Goal: Task Accomplishment & Management: Use online tool/utility

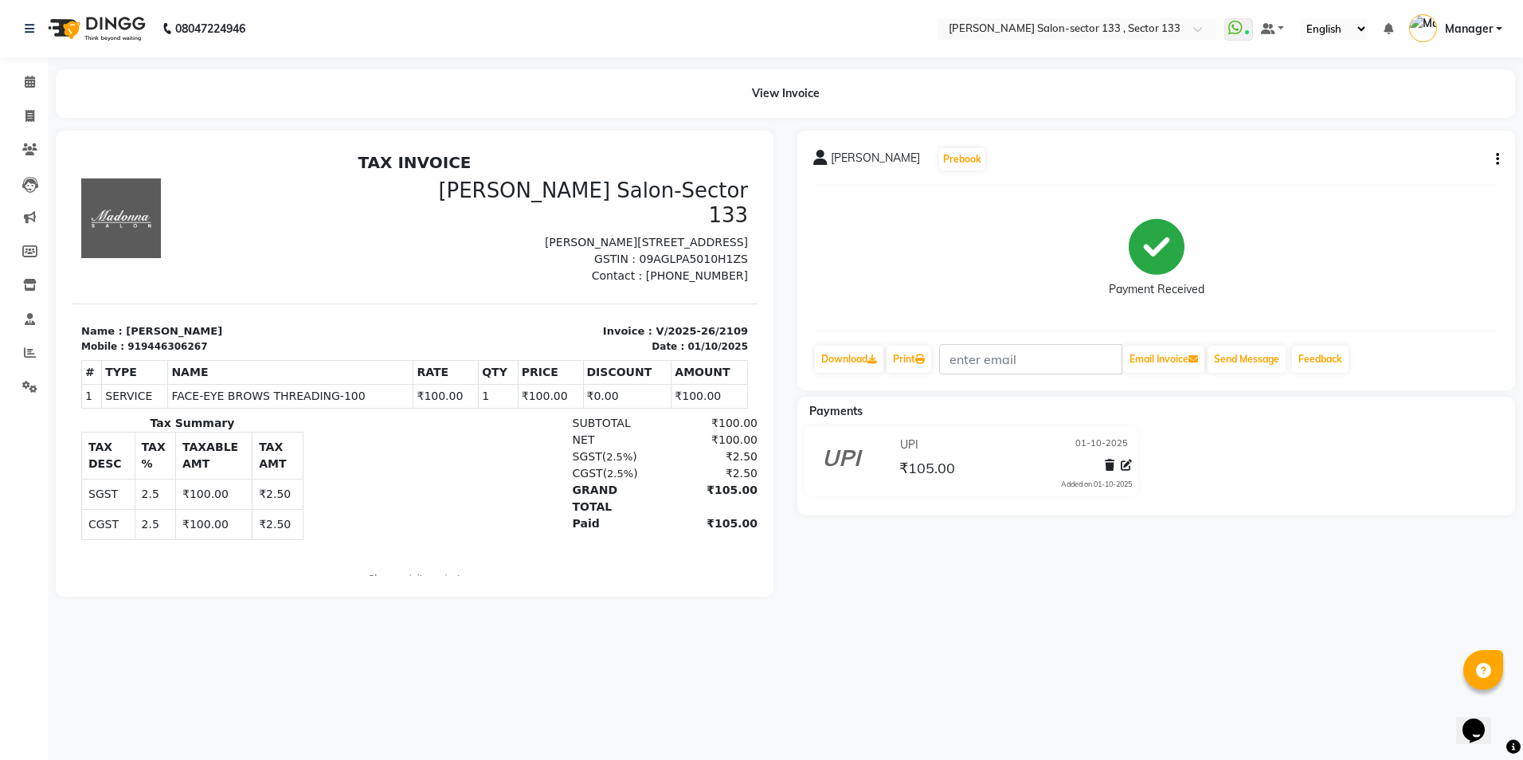
drag, startPoint x: 129, startPoint y: 321, endPoint x: 147, endPoint y: 333, distance: 21.9
click at [141, 329] on div "TAX INVOICE [PERSON_NAME][GEOGRAPHIC_DATA]-Sector 133 [PERSON_NAME][STREET_ADDR…" at bounding box center [415, 380] width 686 height 455
click at [264, 339] on div "Mobile : 919446306267" at bounding box center [243, 346] width 324 height 14
click at [131, 339] on div "919446306267" at bounding box center [167, 346] width 80 height 14
click at [129, 339] on div "919446306267" at bounding box center [167, 346] width 80 height 14
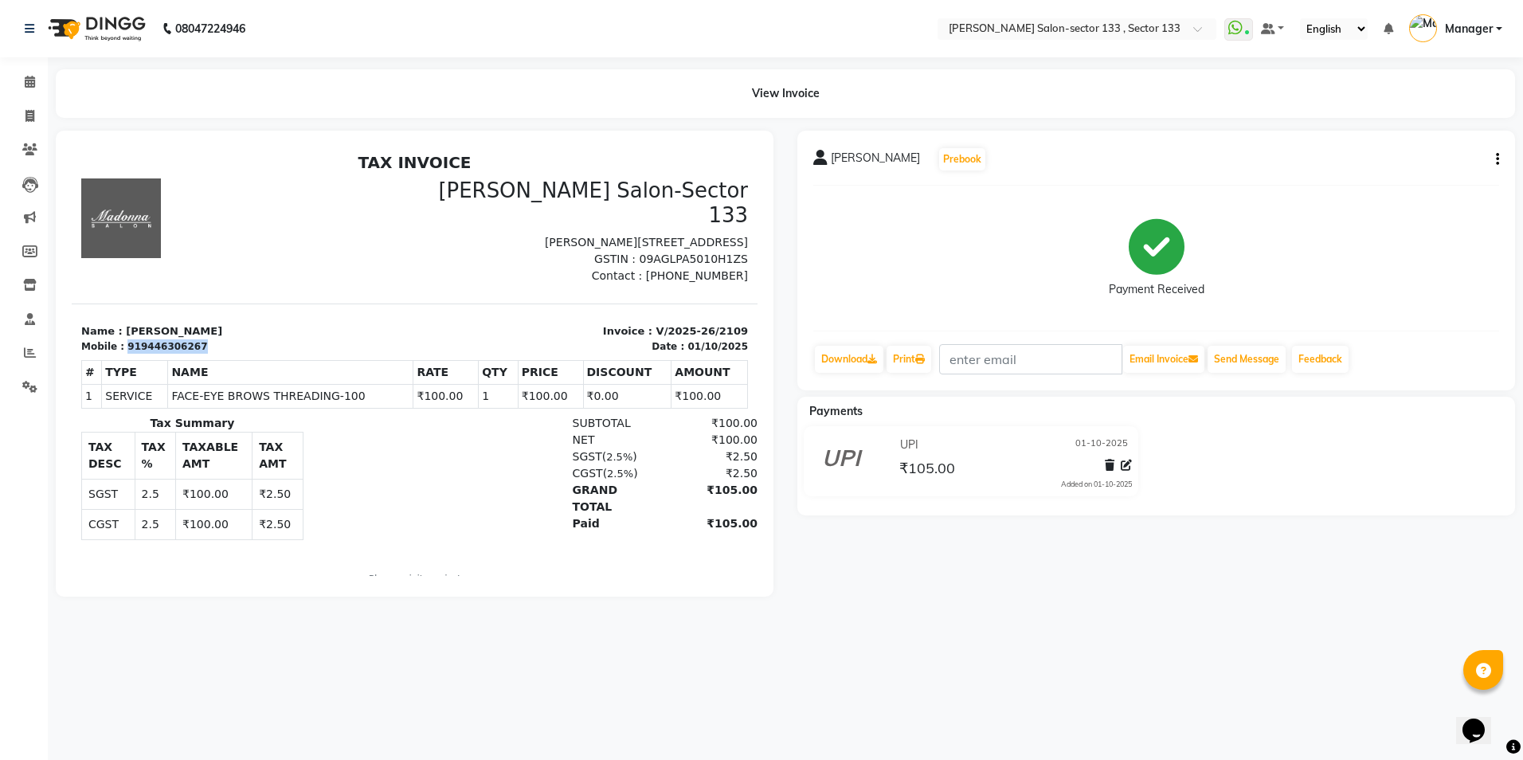
click at [129, 339] on div "919446306267" at bounding box center [167, 346] width 80 height 14
drag, startPoint x: 256, startPoint y: 312, endPoint x: 264, endPoint y: 321, distance: 11.3
click at [264, 323] on div "Name : [PERSON_NAME] Mobile : 919446306267" at bounding box center [243, 338] width 343 height 30
click at [283, 323] on p "Name : [PERSON_NAME]" at bounding box center [243, 331] width 324 height 16
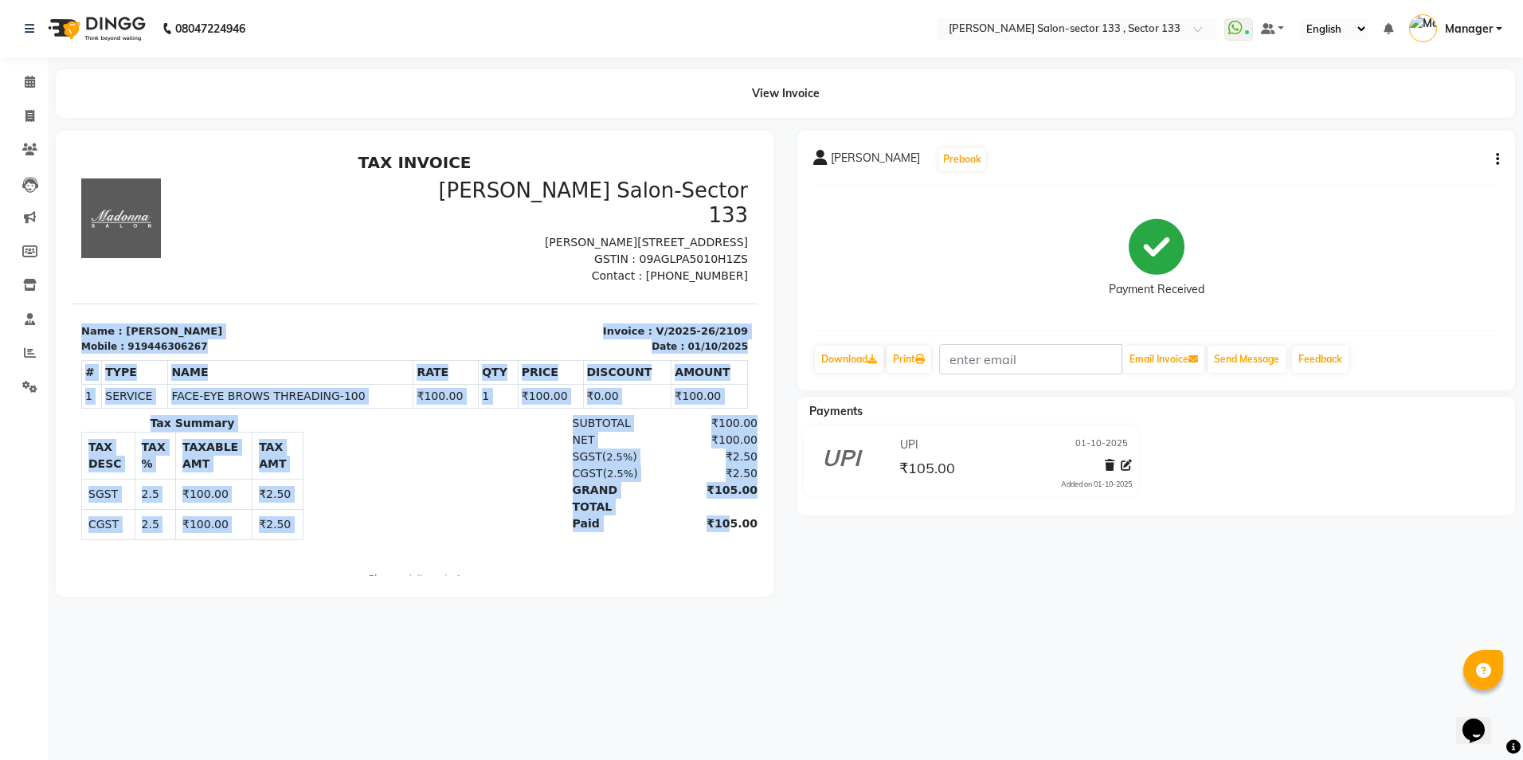
drag, startPoint x: 76, startPoint y: 303, endPoint x: 703, endPoint y: 520, distance: 663.1
click at [703, 520] on div "TAX INVOICE [PERSON_NAME][GEOGRAPHIC_DATA]-Sector 133 [PERSON_NAME][STREET_ADDR…" at bounding box center [415, 380] width 686 height 455
click at [703, 520] on div "SUBTOTAL ₹100.00 NET ₹100.00 SGST ( 2.5% ) ₹2.50 CGST (" at bounding box center [525, 484] width 444 height 138
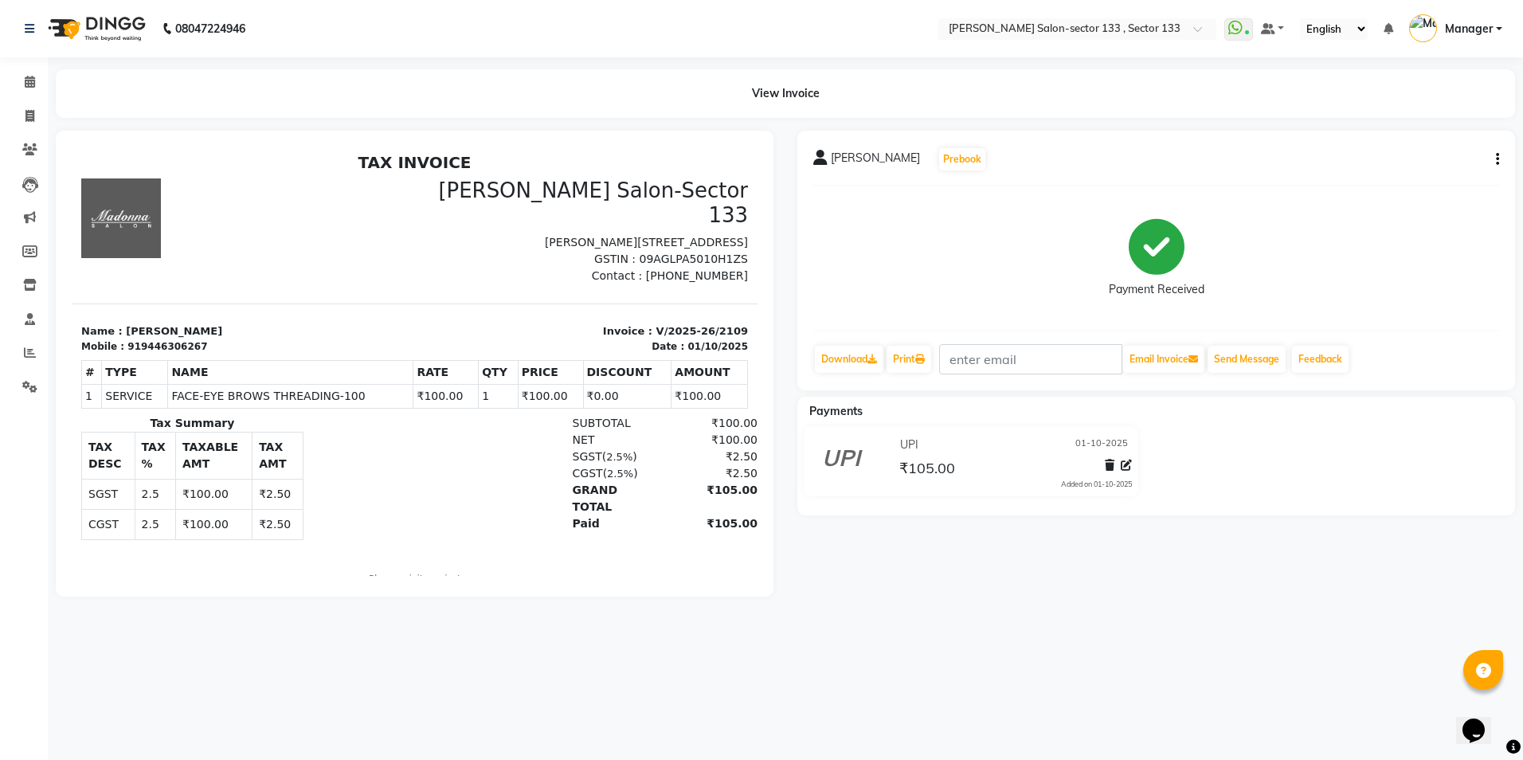
click at [703, 520] on div "SUBTOTAL ₹100.00 NET ₹100.00 SGST ( 2.5% ) ₹2.50 CGST (" at bounding box center [525, 484] width 444 height 138
click at [702, 522] on div "SUBTOTAL ₹100.00 NET ₹100.00 SGST ( 2.5% ) ₹2.50 CGST (" at bounding box center [525, 484] width 444 height 138
drag, startPoint x: 84, startPoint y: 306, endPoint x: 97, endPoint y: 315, distance: 16.6
click at [91, 323] on p "Name : [PERSON_NAME]" at bounding box center [243, 331] width 324 height 16
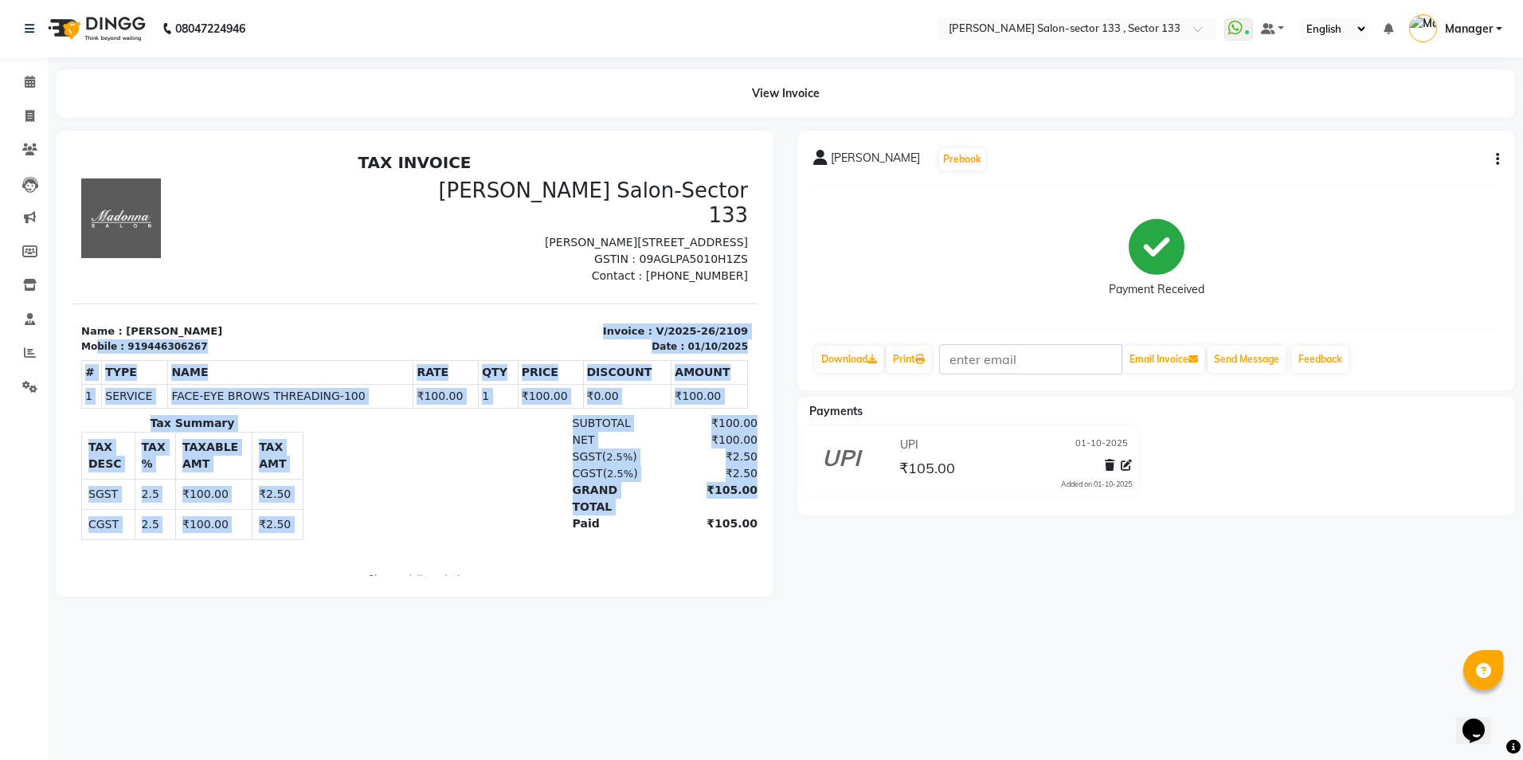
drag, startPoint x: 97, startPoint y: 315, endPoint x: 461, endPoint y: 486, distance: 401.9
click at [460, 485] on div "TAX INVOICE [PERSON_NAME][GEOGRAPHIC_DATA]-Sector 133 [PERSON_NAME][STREET_ADDR…" at bounding box center [415, 380] width 686 height 455
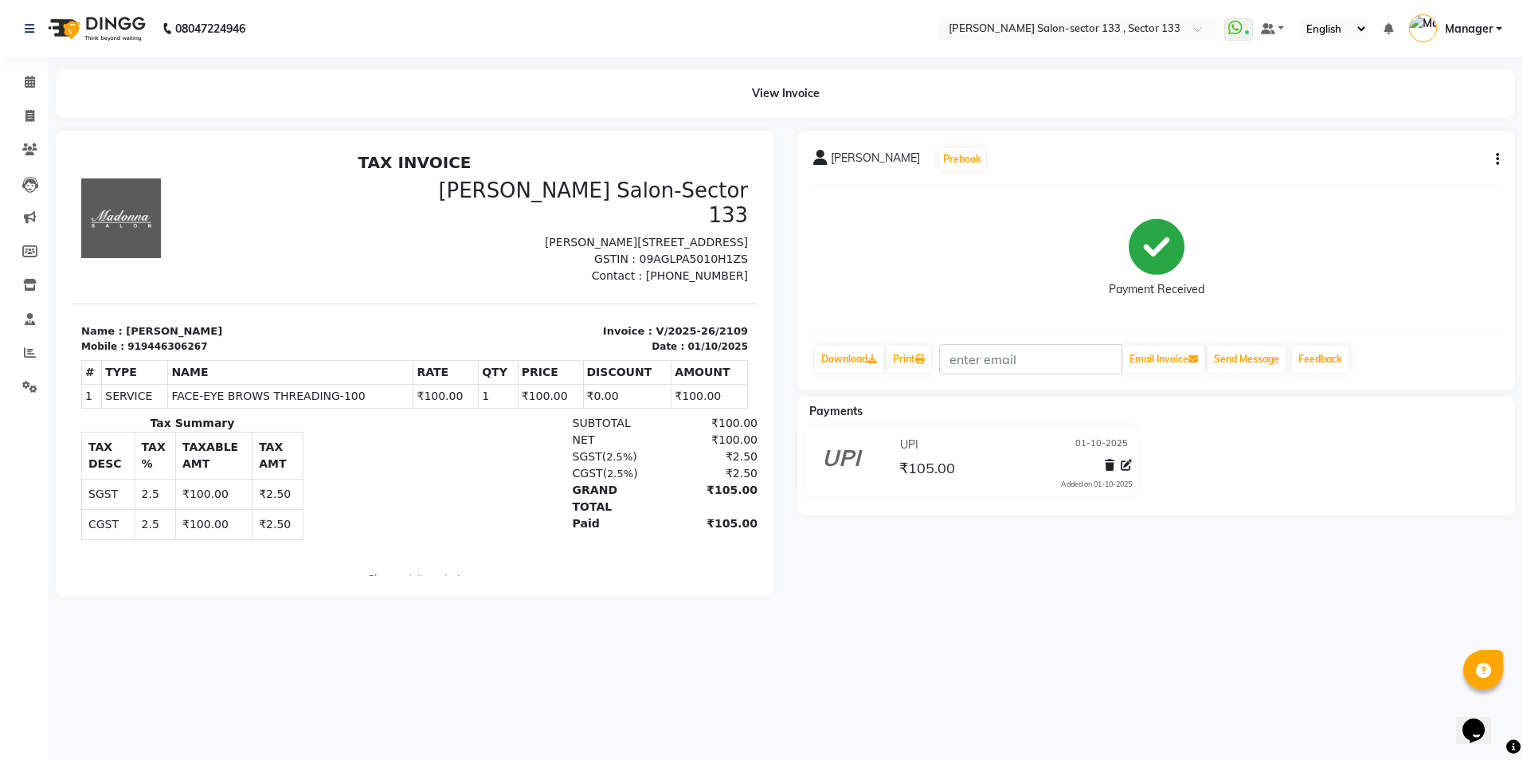
drag, startPoint x: 177, startPoint y: 238, endPoint x: 191, endPoint y: 250, distance: 18.7
click at [191, 250] on div at bounding box center [243, 231] width 343 height 106
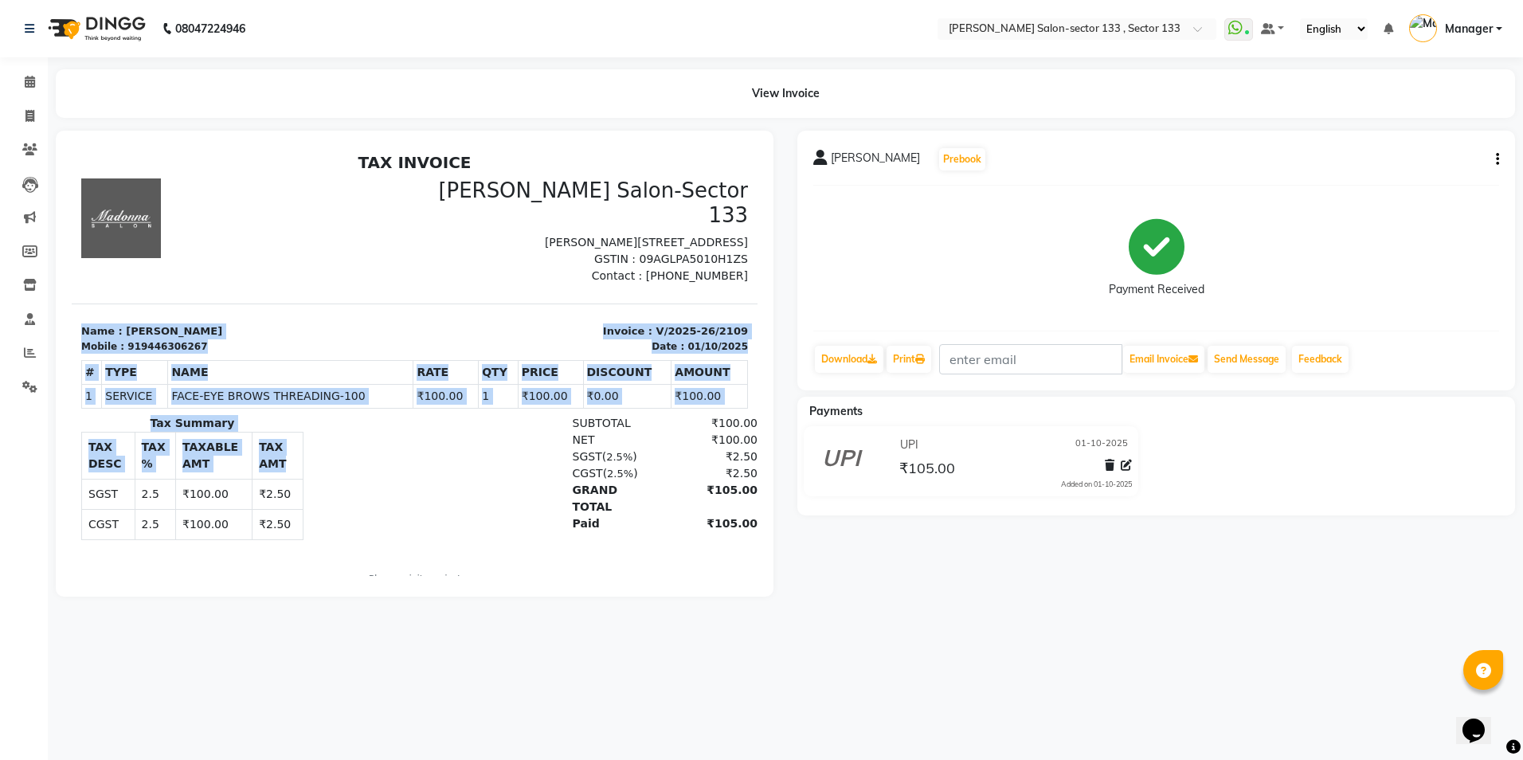
drag, startPoint x: 74, startPoint y: 296, endPoint x: 352, endPoint y: 469, distance: 327.3
click at [317, 452] on div "TAX INVOICE [PERSON_NAME][GEOGRAPHIC_DATA]-Sector 133 [PERSON_NAME][STREET_ADDR…" at bounding box center [415, 380] width 686 height 455
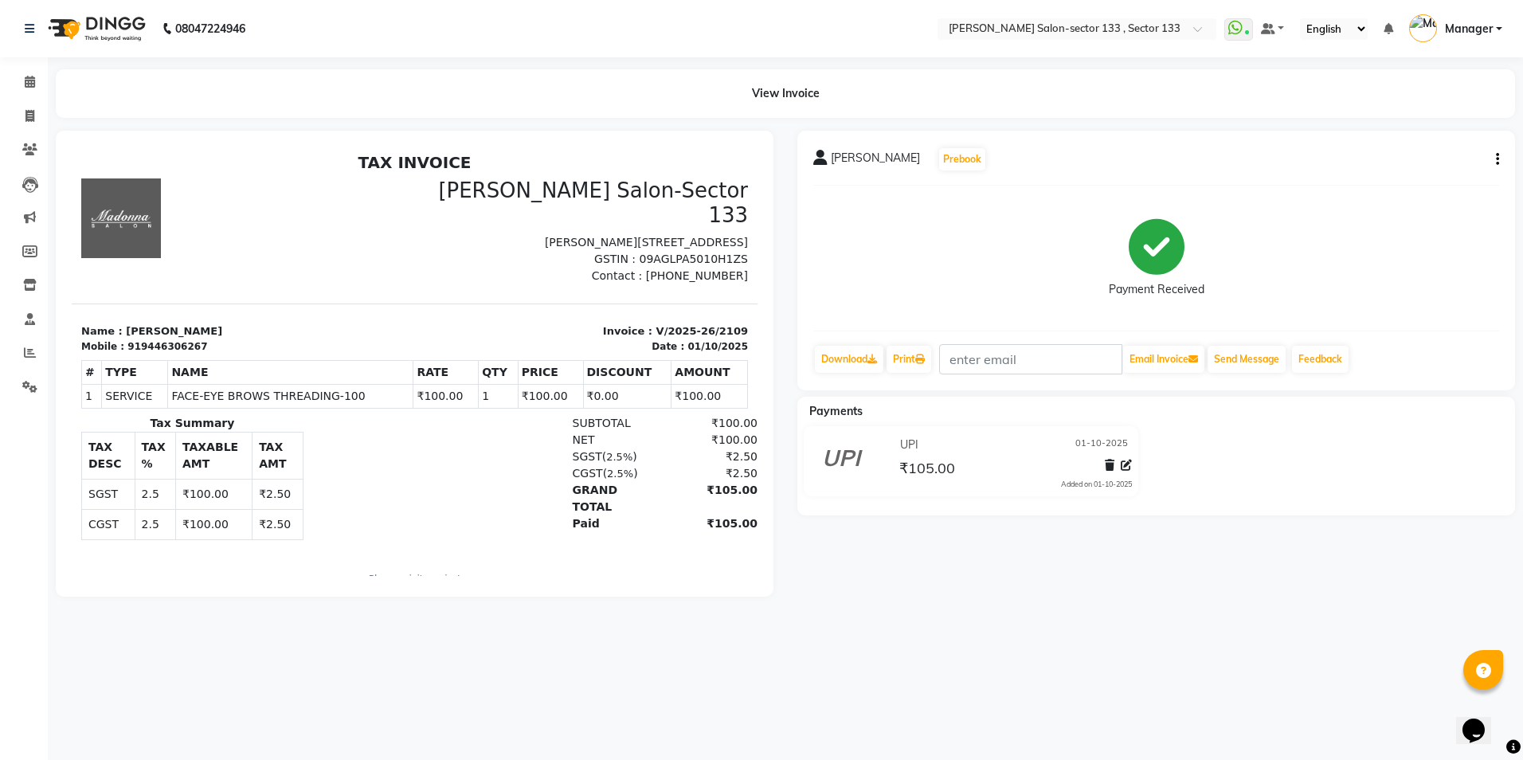
drag, startPoint x: 683, startPoint y: 553, endPoint x: 655, endPoint y: 491, distance: 68.8
click at [690, 538] on div "TAX INVOICE [PERSON_NAME][GEOGRAPHIC_DATA]-Sector 133 [PERSON_NAME][STREET_ADDR…" at bounding box center [415, 380] width 686 height 455
drag, startPoint x: 650, startPoint y: 489, endPoint x: 507, endPoint y: 488, distance: 142.6
click at [660, 515] on div "₹105.00" at bounding box center [708, 523] width 97 height 17
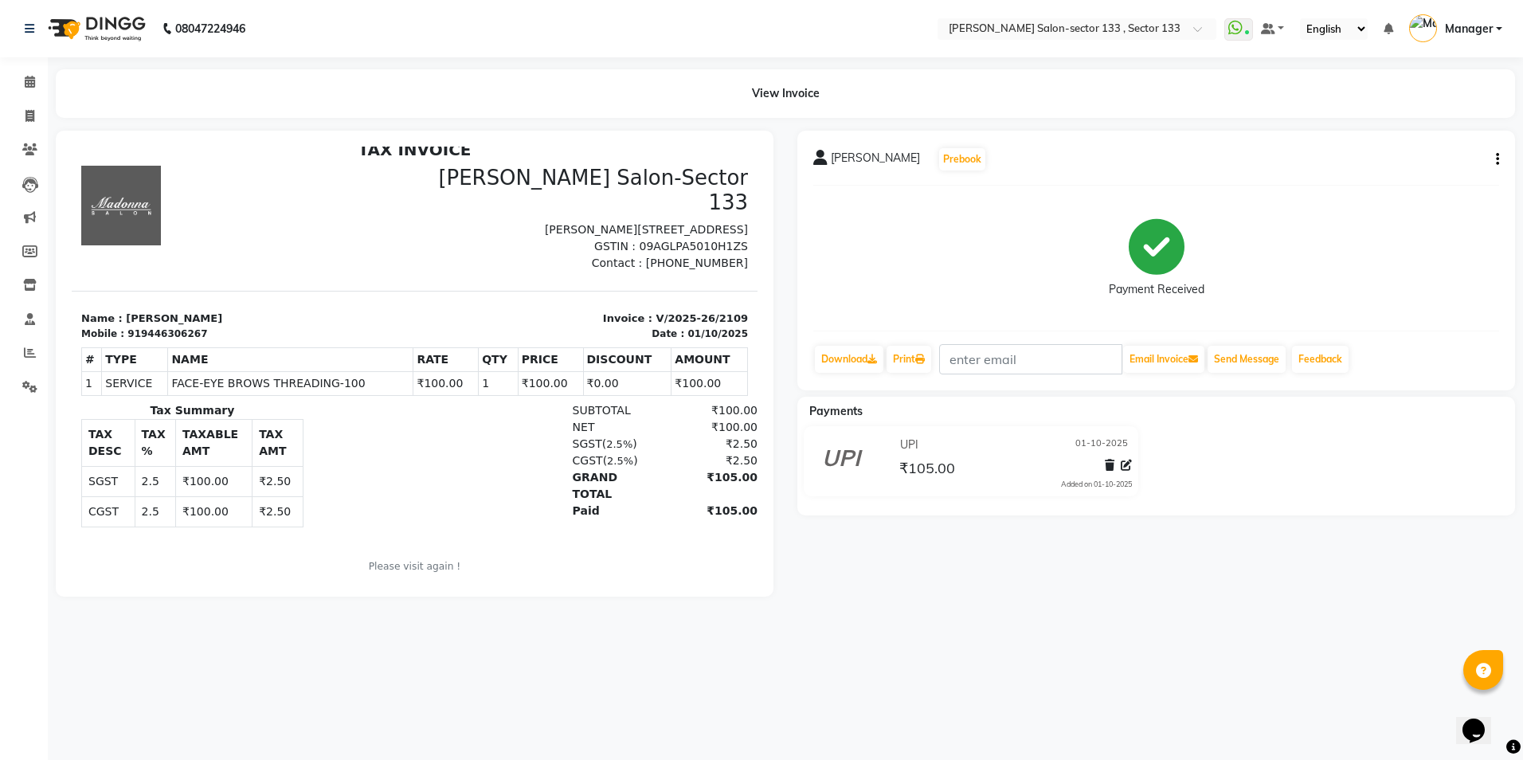
drag, startPoint x: 80, startPoint y: 295, endPoint x: 758, endPoint y: 589, distance: 739.1
click at [757, 589] on html "TAX INVOICE [PERSON_NAME][GEOGRAPHIC_DATA]-Sector 133 [PERSON_NAME][STREET_ADDR…" at bounding box center [415, 367] width 686 height 467
drag, startPoint x: 761, startPoint y: 593, endPoint x: 771, endPoint y: 624, distance: 33.3
click at [771, 620] on main "View Invoice [PERSON_NAME] Prebook Payment Received Download Print Email Invoic…" at bounding box center [785, 344] width 1475 height 551
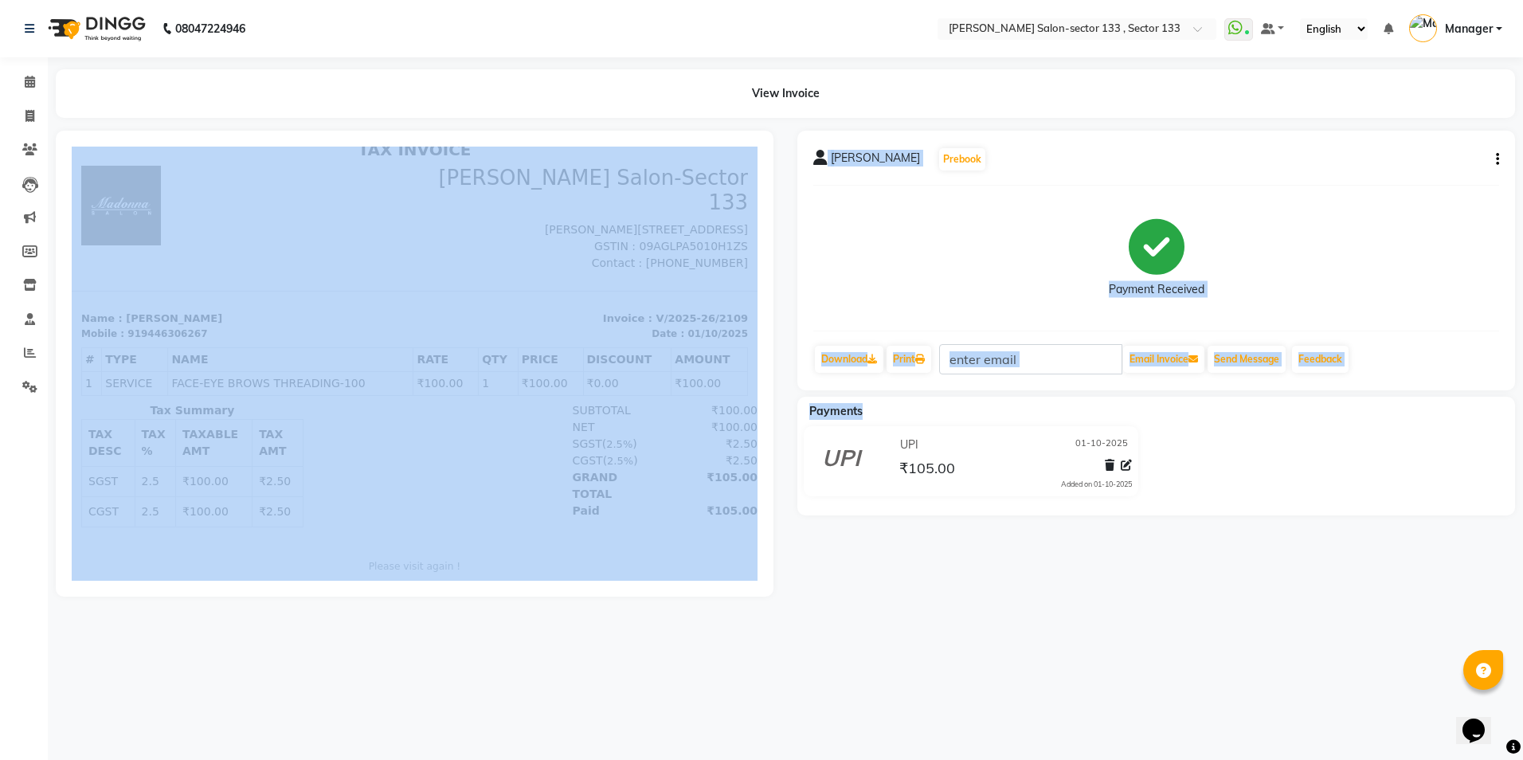
drag, startPoint x: 774, startPoint y: 624, endPoint x: 800, endPoint y: 643, distance: 31.9
click at [800, 643] on div "08047224946 Select Location × [PERSON_NAME] Salon-sector 133 , Sector 133 Whats…" at bounding box center [761, 380] width 1523 height 760
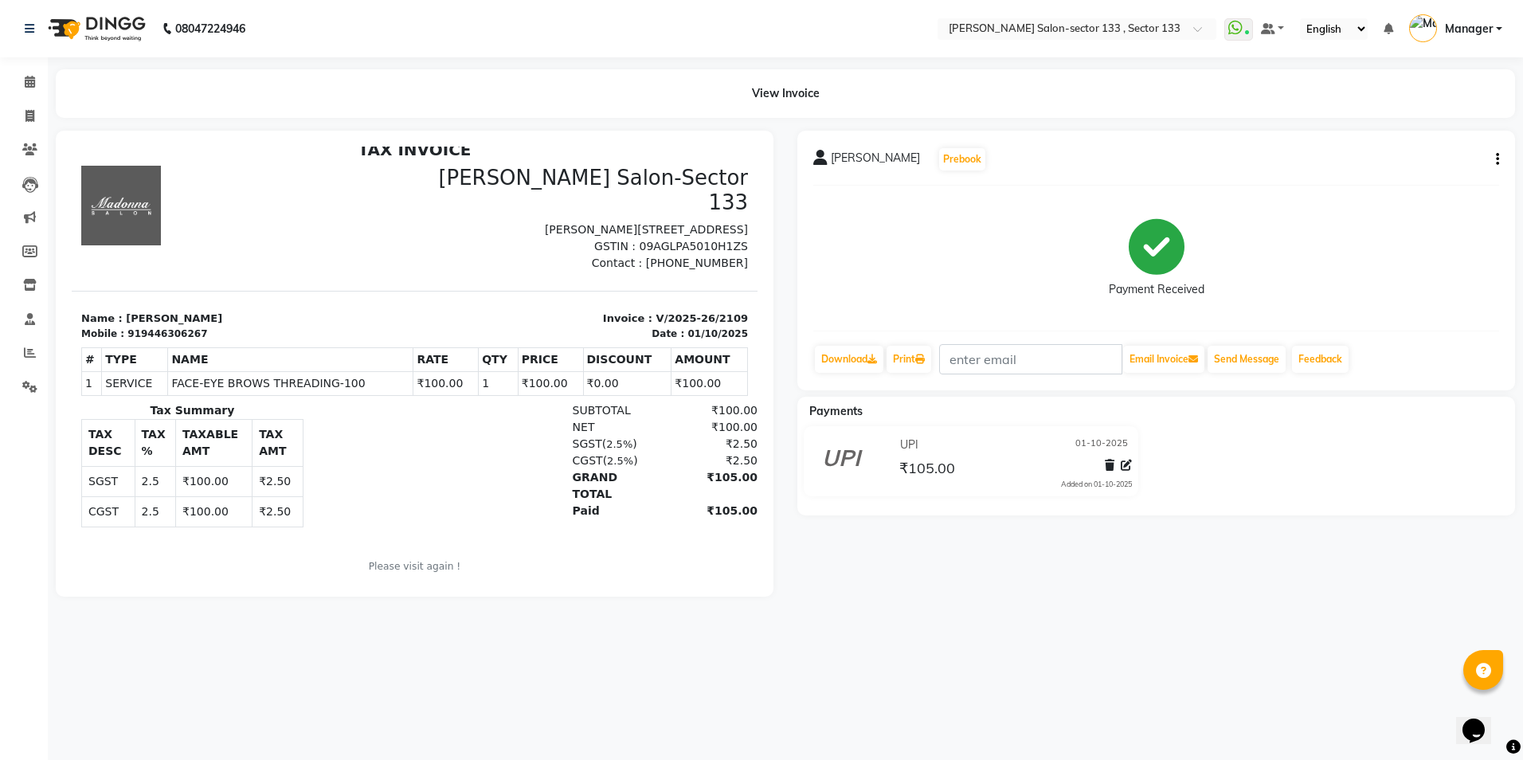
click at [928, 655] on div "08047224946 Select Location × [PERSON_NAME] Salon-sector 133 , Sector 133 Whats…" at bounding box center [761, 380] width 1523 height 760
click at [684, 248] on div "TAX INVOICE [PERSON_NAME][GEOGRAPHIC_DATA]-Sector 133 [PERSON_NAME][STREET_ADDR…" at bounding box center [415, 367] width 686 height 455
drag, startPoint x: 740, startPoint y: 247, endPoint x: 819, endPoint y: 702, distance: 461.7
drag, startPoint x: 80, startPoint y: 298, endPoint x: 818, endPoint y: 615, distance: 803.4
click at [746, 468] on html "TAX INVOICE [PERSON_NAME][GEOGRAPHIC_DATA]-Sector 133 [PERSON_NAME][STREET_ADDR…" at bounding box center [415, 367] width 686 height 467
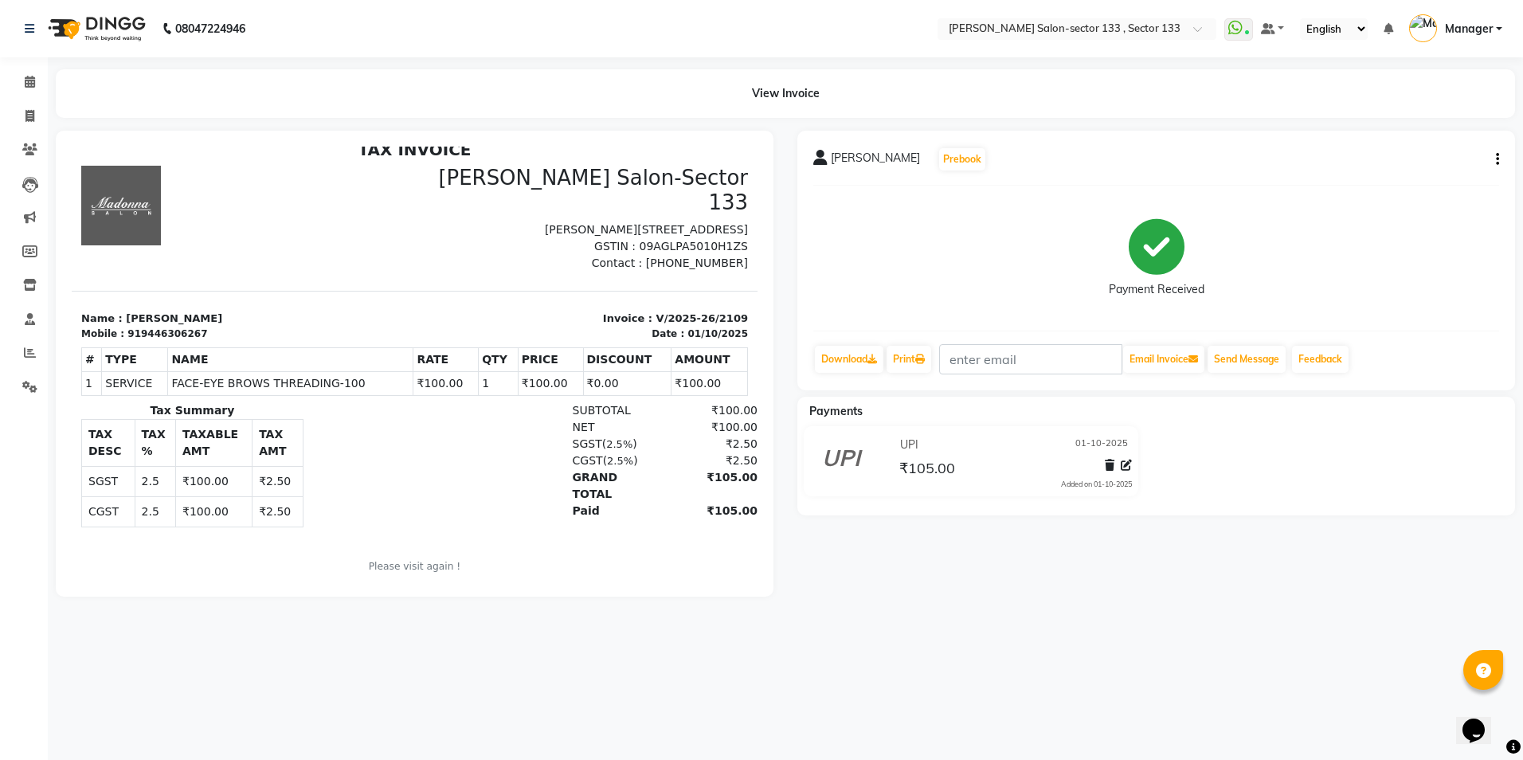
click at [575, 503] on div "Paid" at bounding box center [611, 511] width 97 height 17
click at [563, 580] on html "TAX INVOICE [PERSON_NAME][GEOGRAPHIC_DATA]-Sector 133 [PERSON_NAME][STREET_ADDR…" at bounding box center [415, 367] width 686 height 467
click at [563, 579] on div at bounding box center [415, 364] width 686 height 434
click at [291, 256] on div "TAX INVOICE [PERSON_NAME][GEOGRAPHIC_DATA]-Sector 133 [PERSON_NAME][STREET_ADDR…" at bounding box center [415, 367] width 686 height 455
drag, startPoint x: 93, startPoint y: 286, endPoint x: 685, endPoint y: 561, distance: 652.4
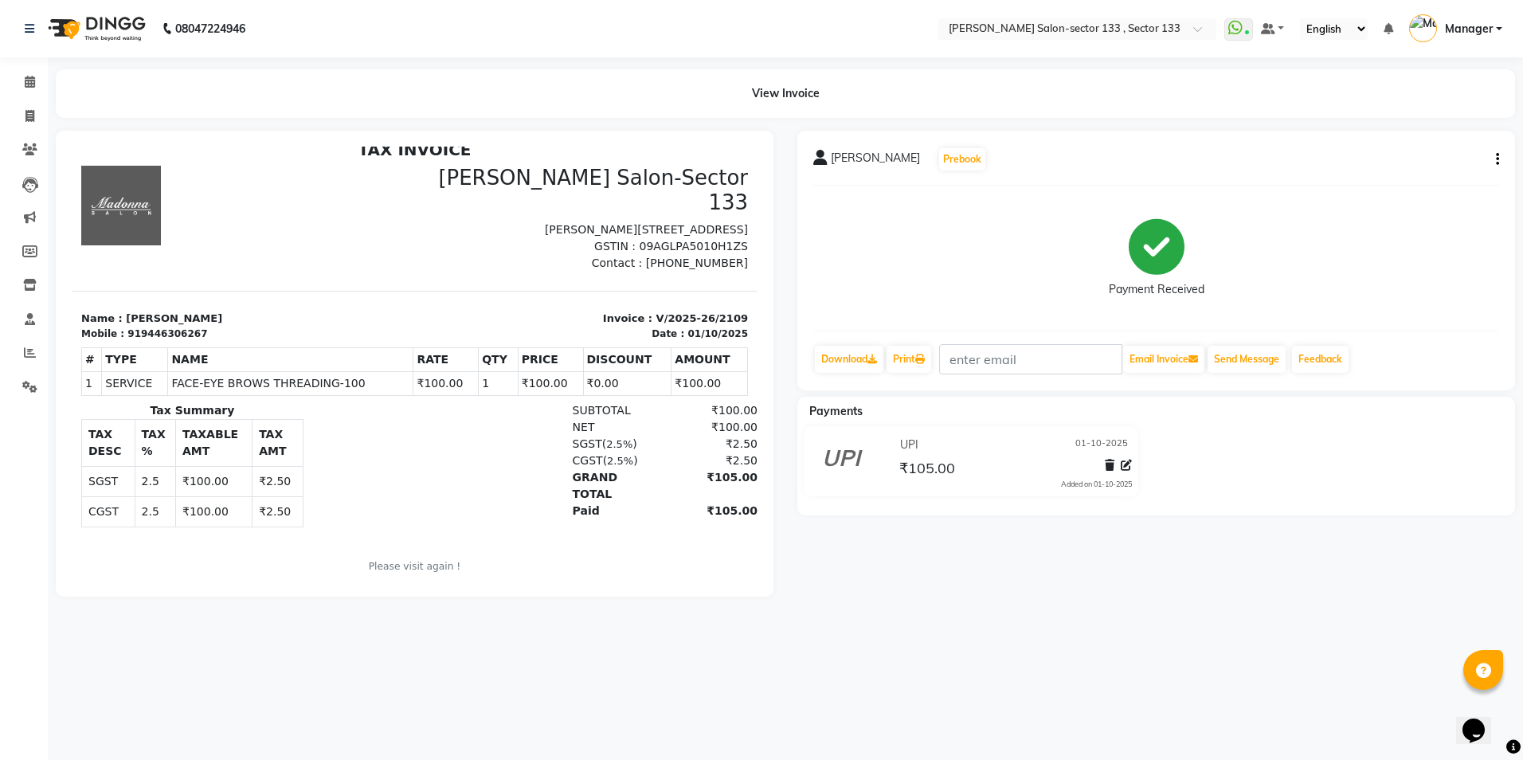
click at [685, 561] on div "TAX INVOICE [PERSON_NAME][GEOGRAPHIC_DATA]-Sector 133 [PERSON_NAME][STREET_ADDR…" at bounding box center [415, 367] width 686 height 455
click at [685, 580] on div "Generated By : Manager at [DATE]" at bounding box center [414, 587] width 667 height 14
drag, startPoint x: 79, startPoint y: 295, endPoint x: 651, endPoint y: 581, distance: 640.0
click at [651, 581] on html "TAX INVOICE [PERSON_NAME][GEOGRAPHIC_DATA]-Sector 133 [PERSON_NAME][STREET_ADDR…" at bounding box center [415, 367] width 686 height 467
click at [356, 436] on div "SGST ( 2.5% ) ₹2.50" at bounding box center [526, 444] width 464 height 17
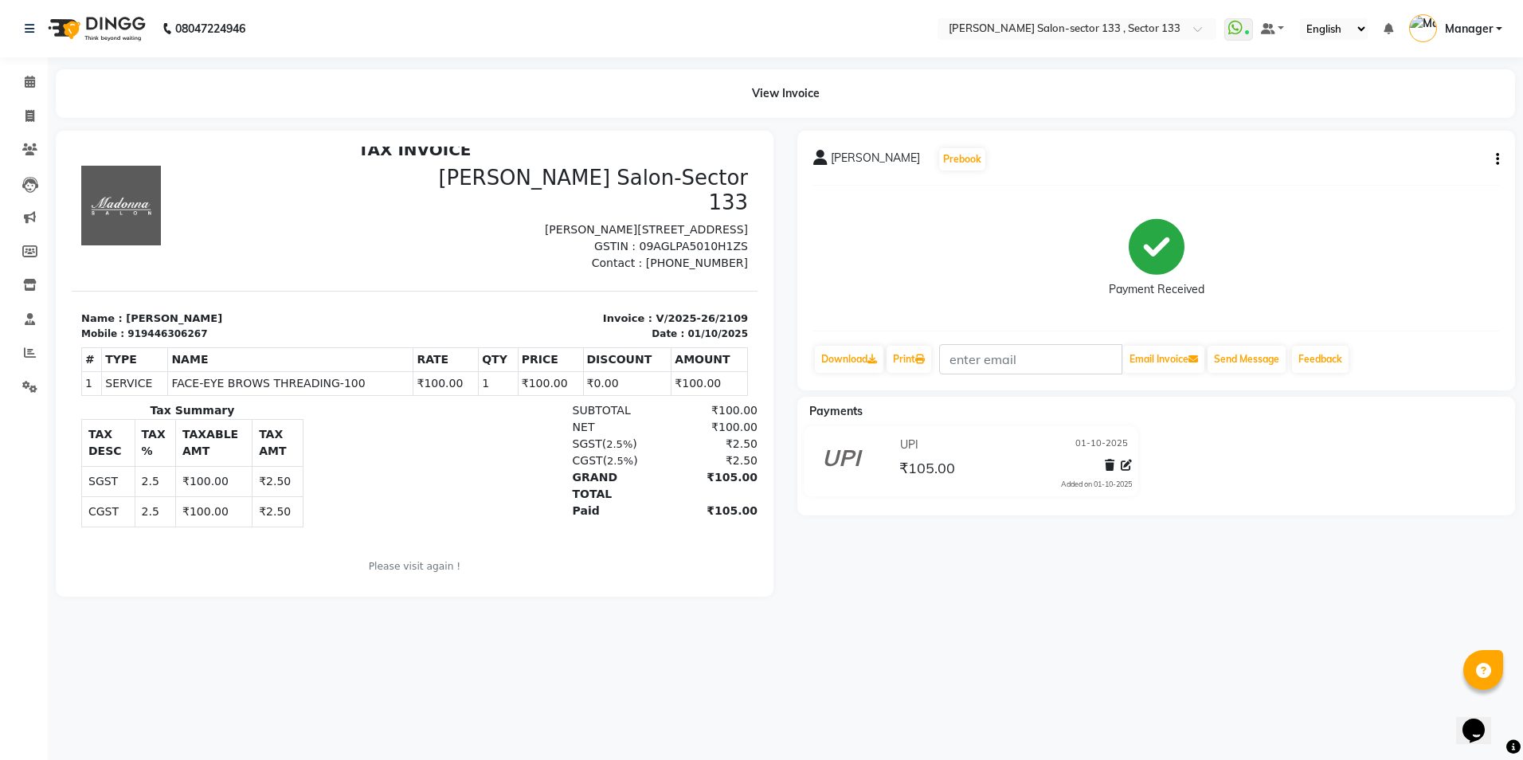
click at [372, 469] on div "GRAND TOTAL ₹105.00" at bounding box center [526, 485] width 464 height 33
drag, startPoint x: 79, startPoint y: 299, endPoint x: 624, endPoint y: 722, distance: 689.6
click at [551, 588] on html "TAX INVOICE [PERSON_NAME][GEOGRAPHIC_DATA]-Sector 133 [PERSON_NAME][STREET_ADDR…" at bounding box center [415, 367] width 686 height 467
click at [552, 574] on html "TAX INVOICE [PERSON_NAME][GEOGRAPHIC_DATA]-Sector 133 [PERSON_NAME][STREET_ADDR…" at bounding box center [415, 367] width 686 height 467
drag, startPoint x: 515, startPoint y: 553, endPoint x: 89, endPoint y: 263, distance: 515.8
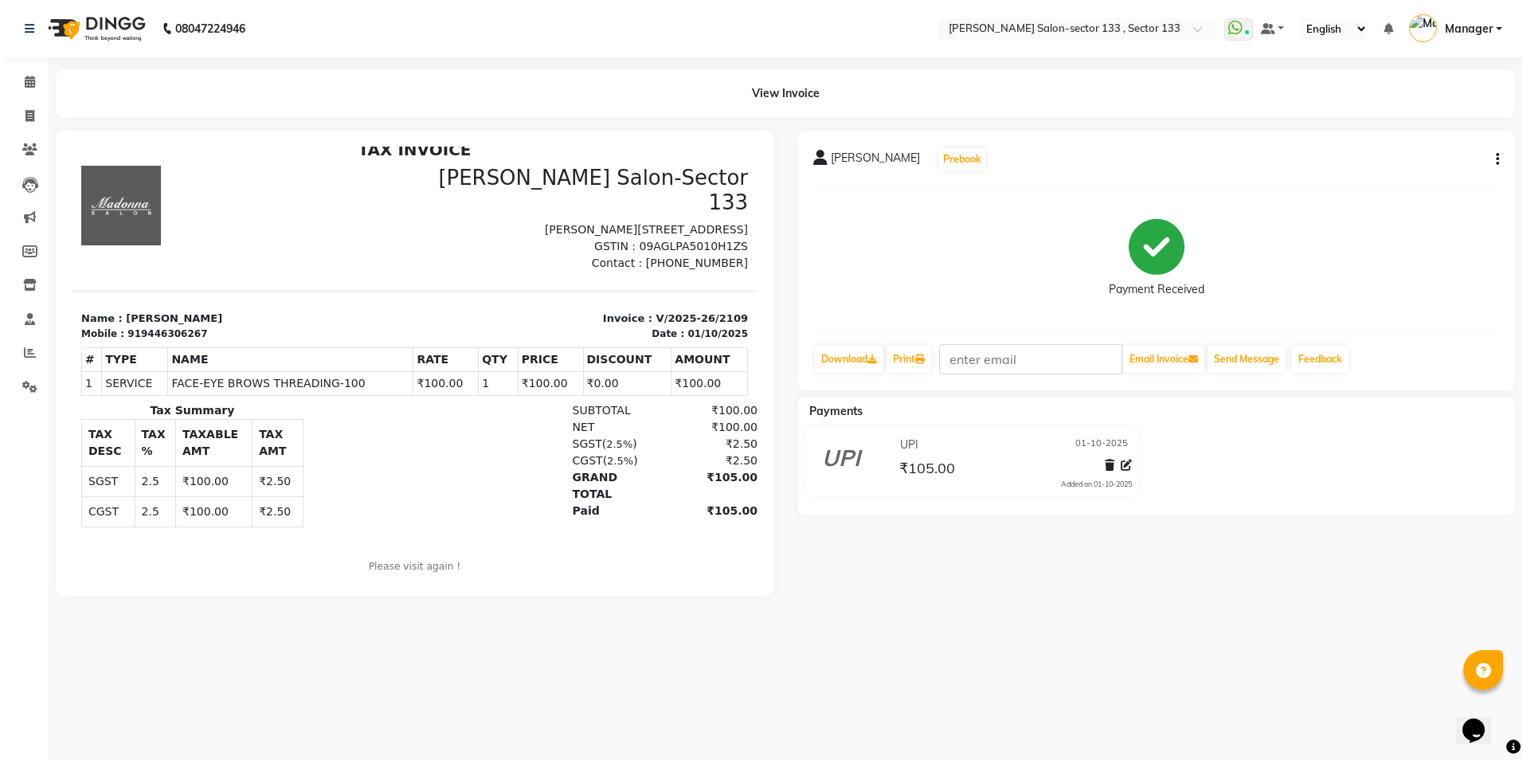
click at [89, 263] on div "TAX INVOICE [PERSON_NAME][GEOGRAPHIC_DATA]-Sector 133 [PERSON_NAME][STREET_ADDR…" at bounding box center [415, 367] width 686 height 455
click at [458, 238] on p "GSTIN : 09AGLPA5010H1ZS" at bounding box center [586, 246] width 324 height 17
drag, startPoint x: 349, startPoint y: 150, endPoint x: 718, endPoint y: 737, distance: 693.6
click at [647, 590] on html "TAX INVOICE [PERSON_NAME][GEOGRAPHIC_DATA]-Sector 133 [PERSON_NAME][STREET_ADDR…" at bounding box center [415, 367] width 686 height 467
click at [276, 244] on div at bounding box center [243, 219] width 343 height 106
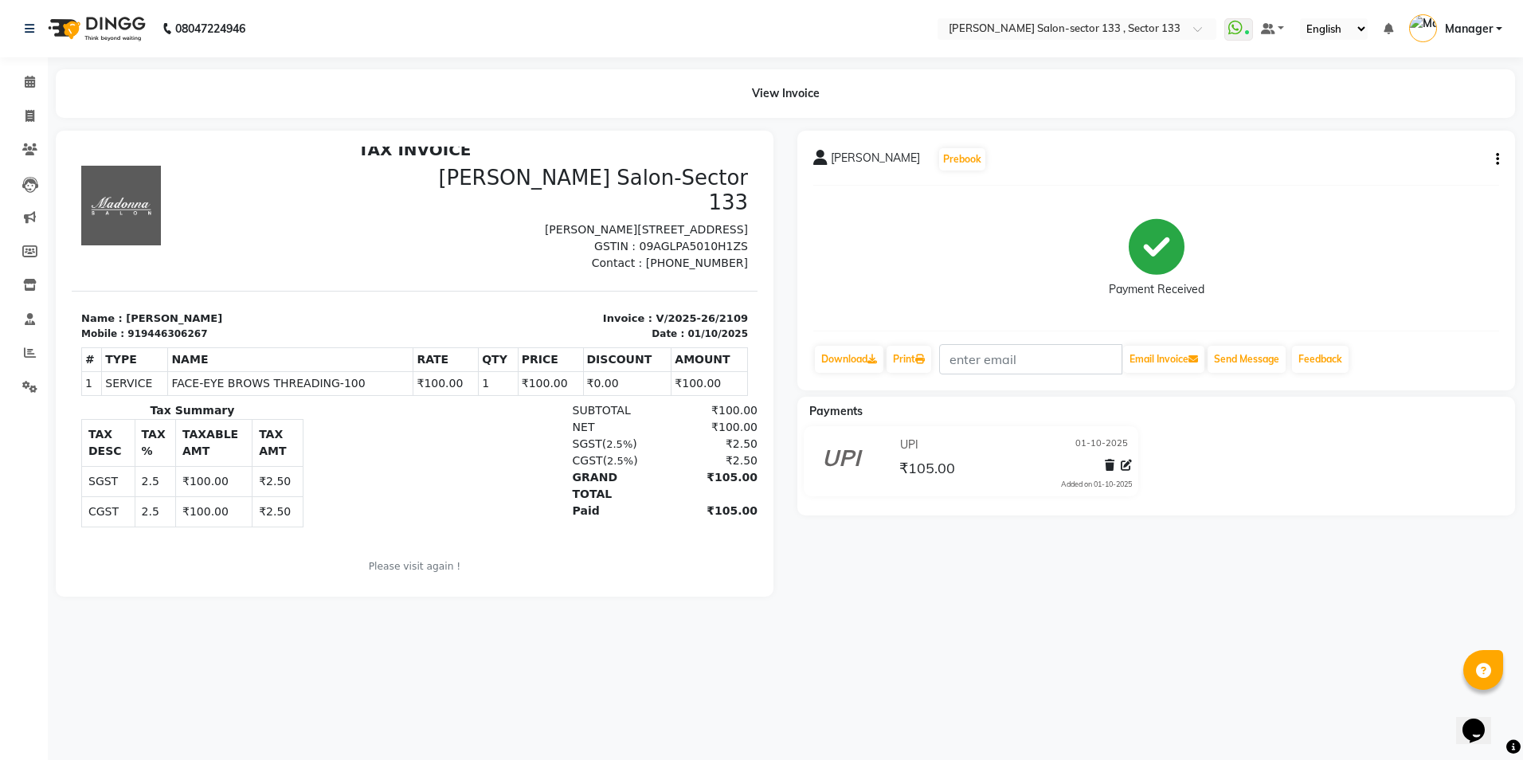
drag, startPoint x: 401, startPoint y: 288, endPoint x: 440, endPoint y: 233, distance: 67.4
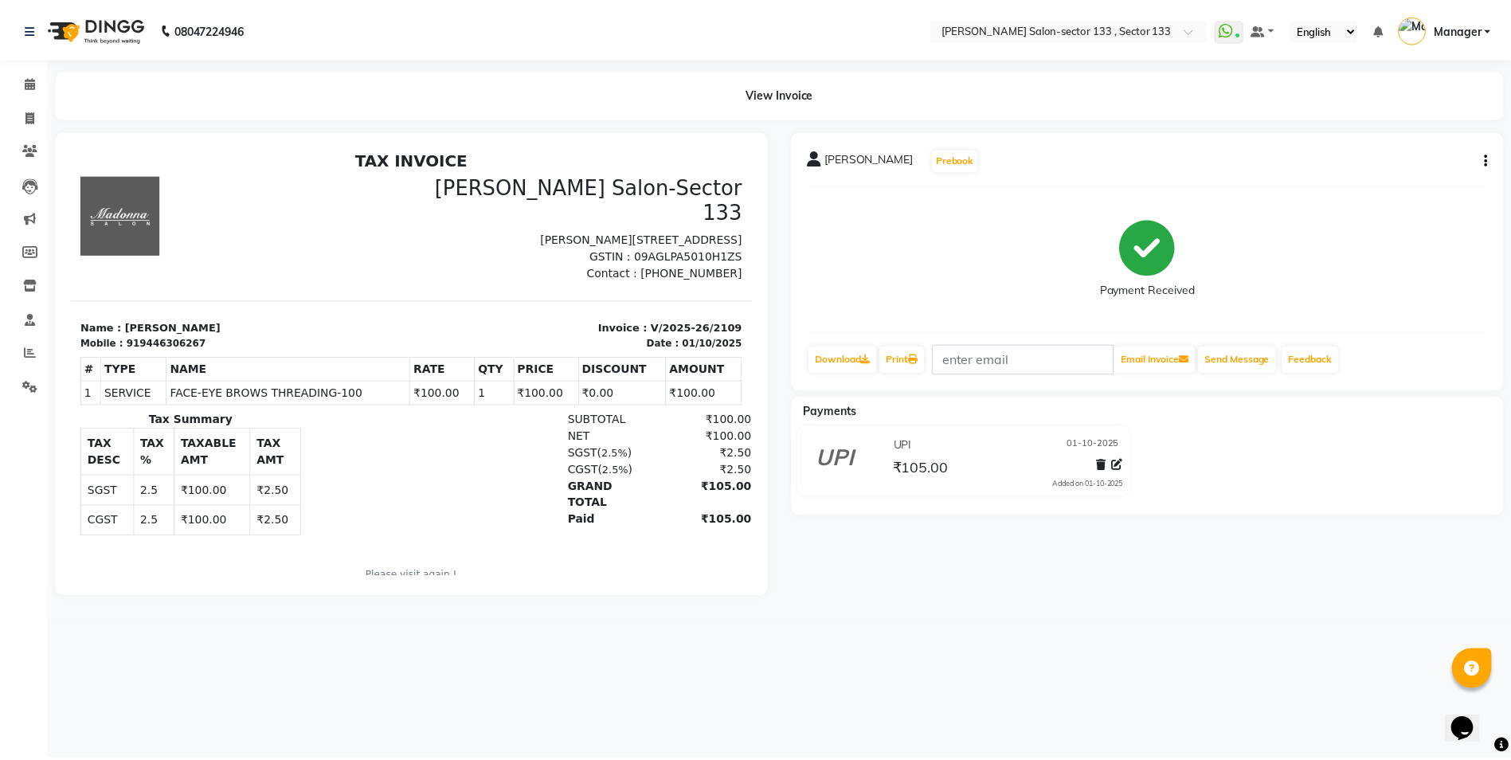
scroll to position [0, 0]
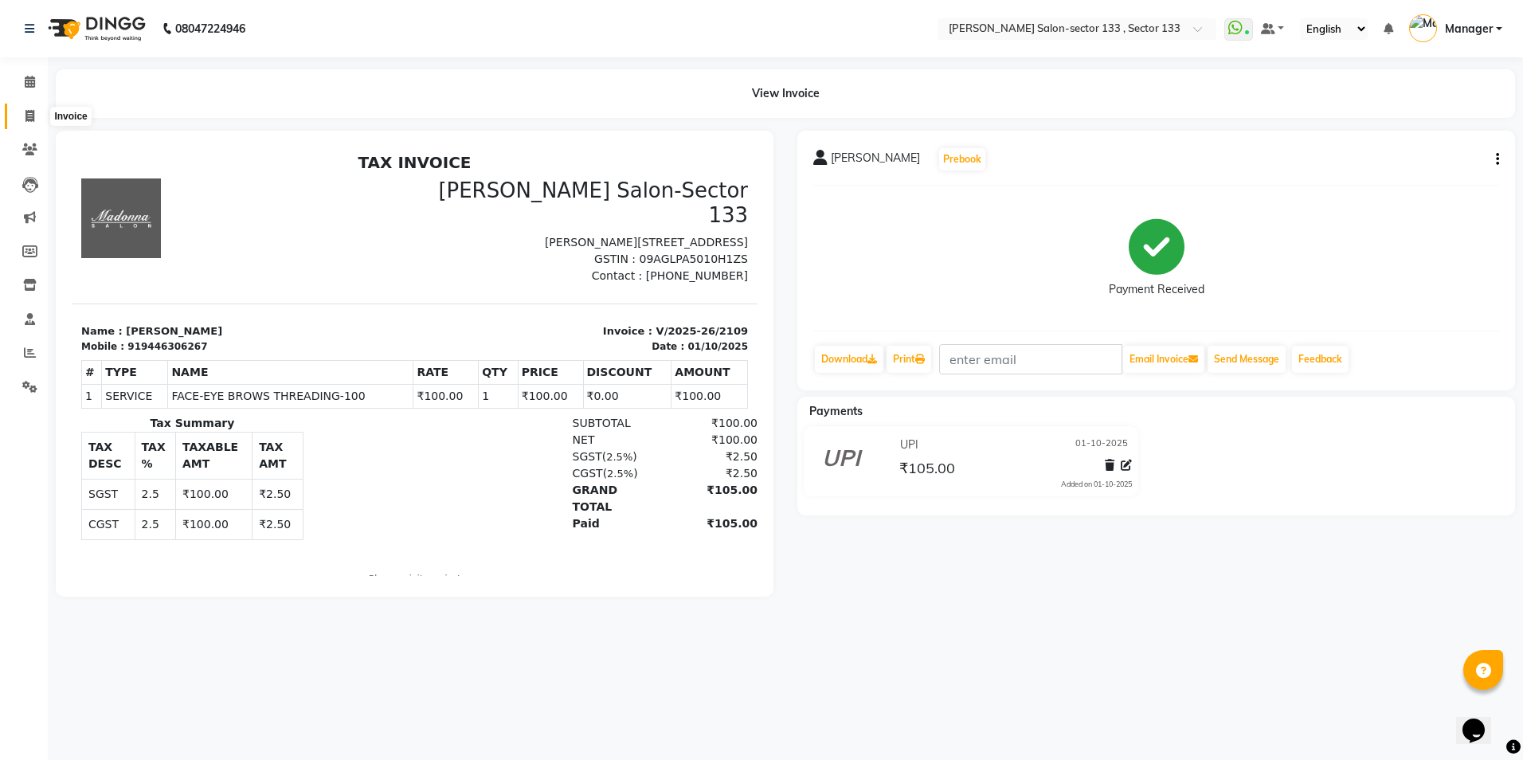
click at [34, 119] on icon at bounding box center [29, 116] width 9 height 12
select select "service"
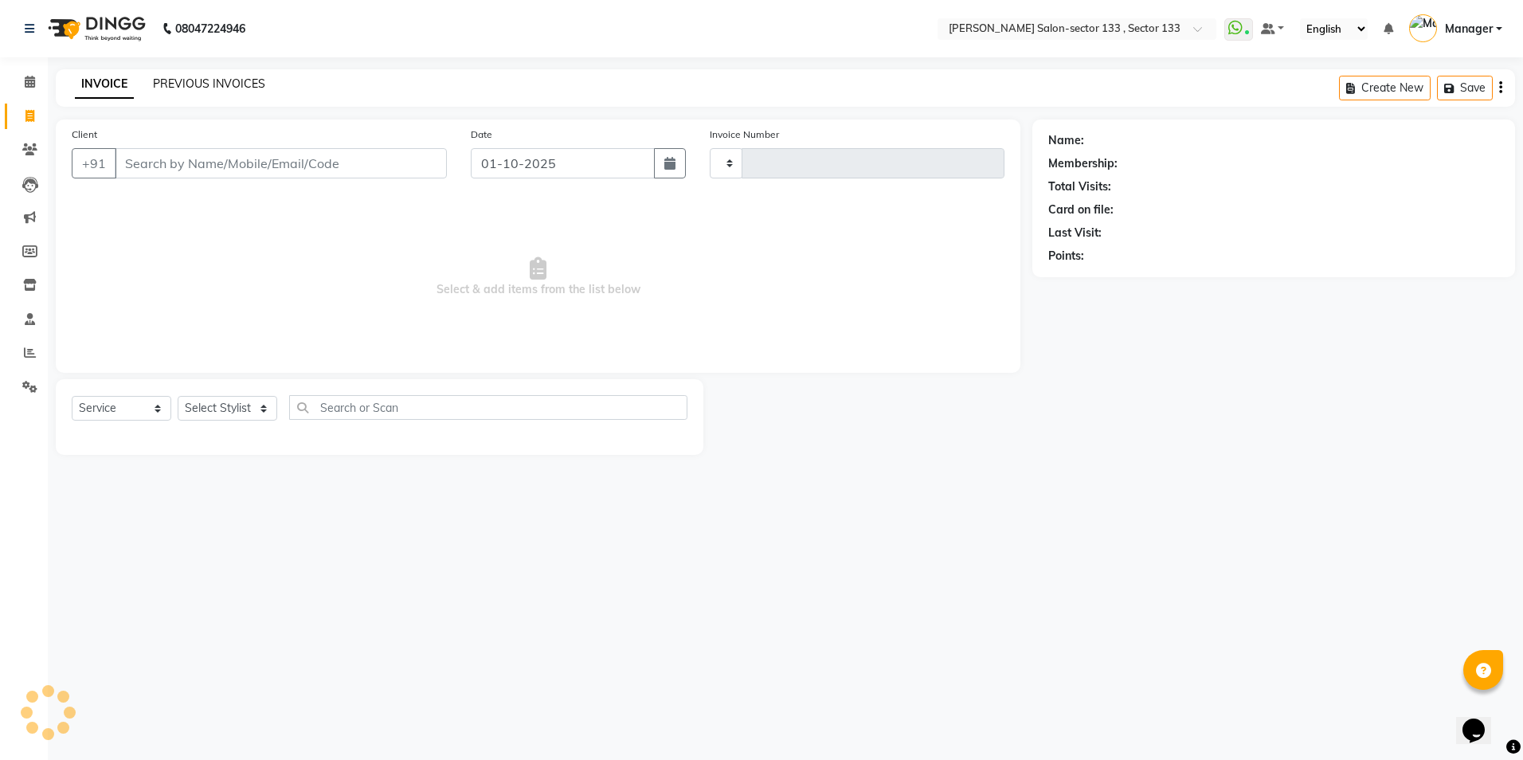
type input "2110"
select select "8302"
click at [198, 80] on link "PREVIOUS INVOICES" at bounding box center [209, 83] width 112 height 14
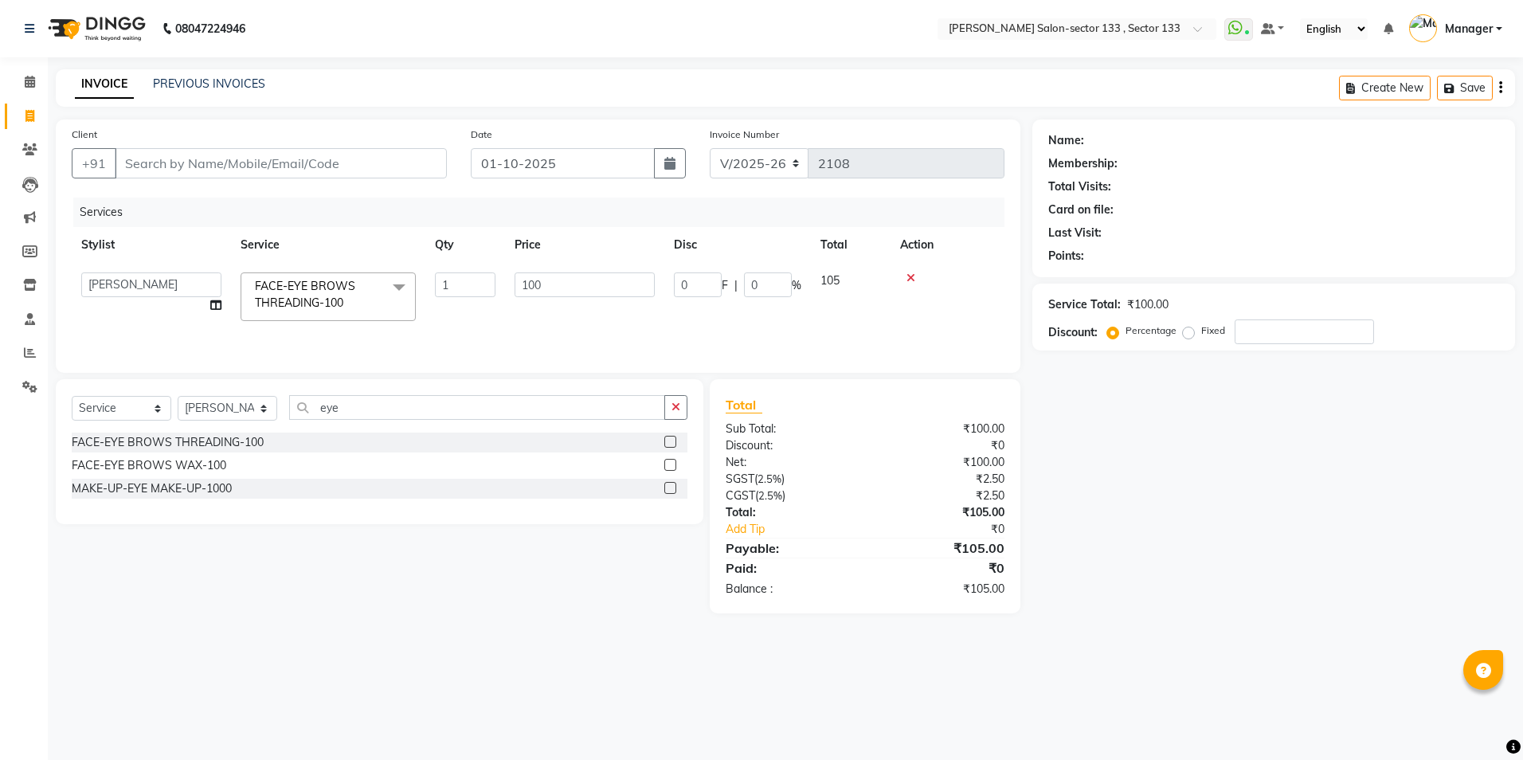
select select "8302"
select select "90932"
select select "service"
select select "90932"
click at [153, 92] on div "INVOICE PREVIOUS INVOICES" at bounding box center [170, 85] width 229 height 18
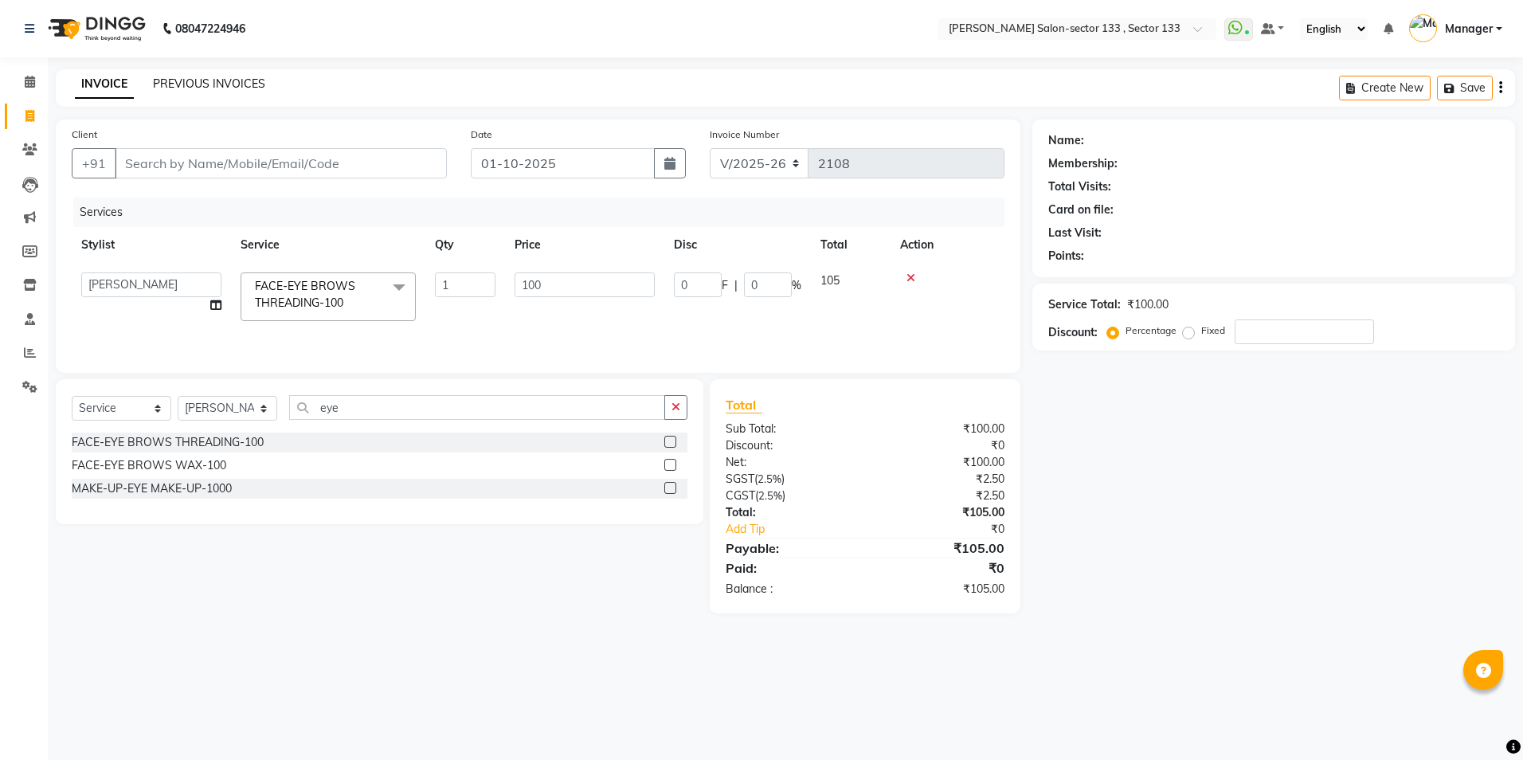
click at [196, 88] on link "PREVIOUS INVOICES" at bounding box center [209, 83] width 112 height 14
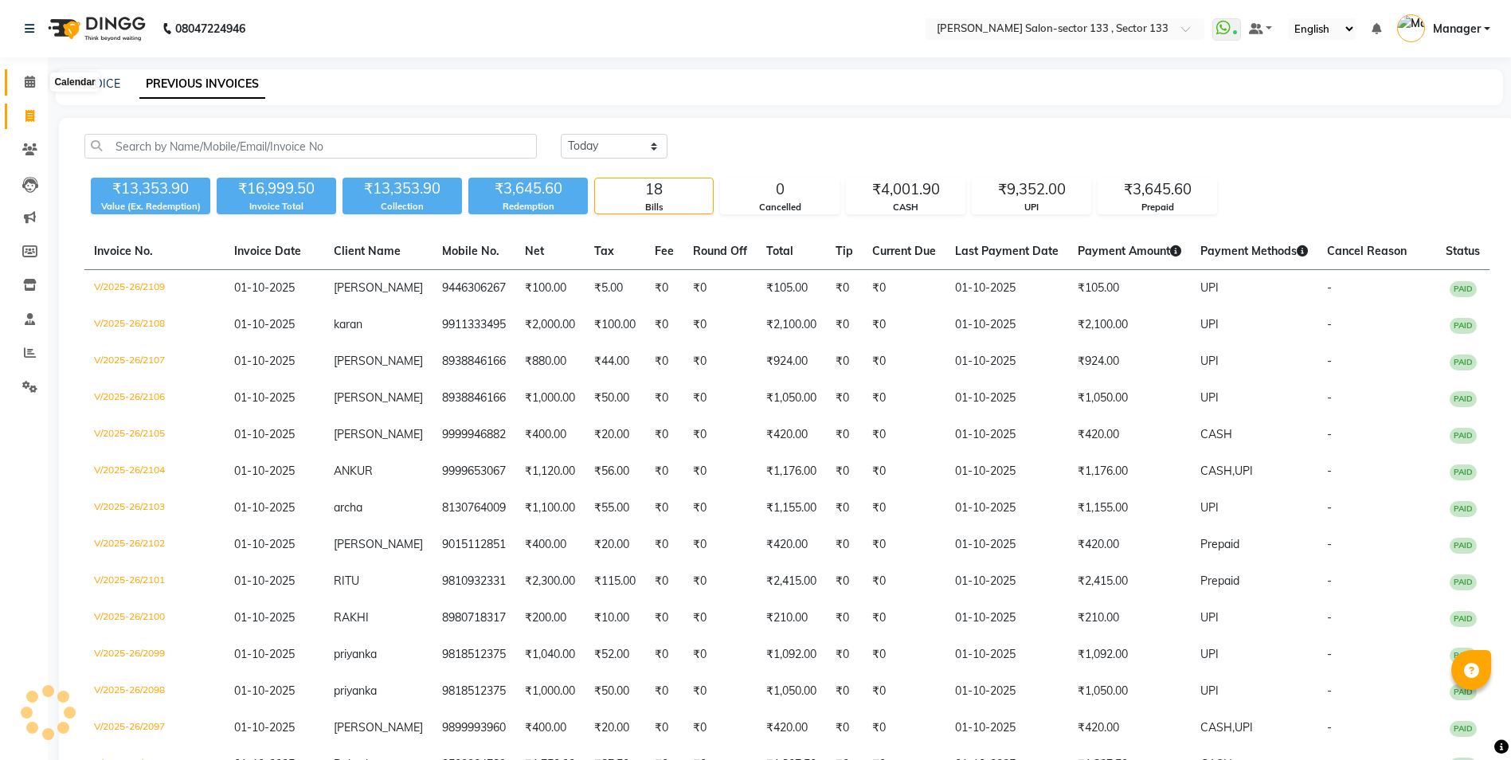
click at [36, 88] on span at bounding box center [30, 82] width 28 height 18
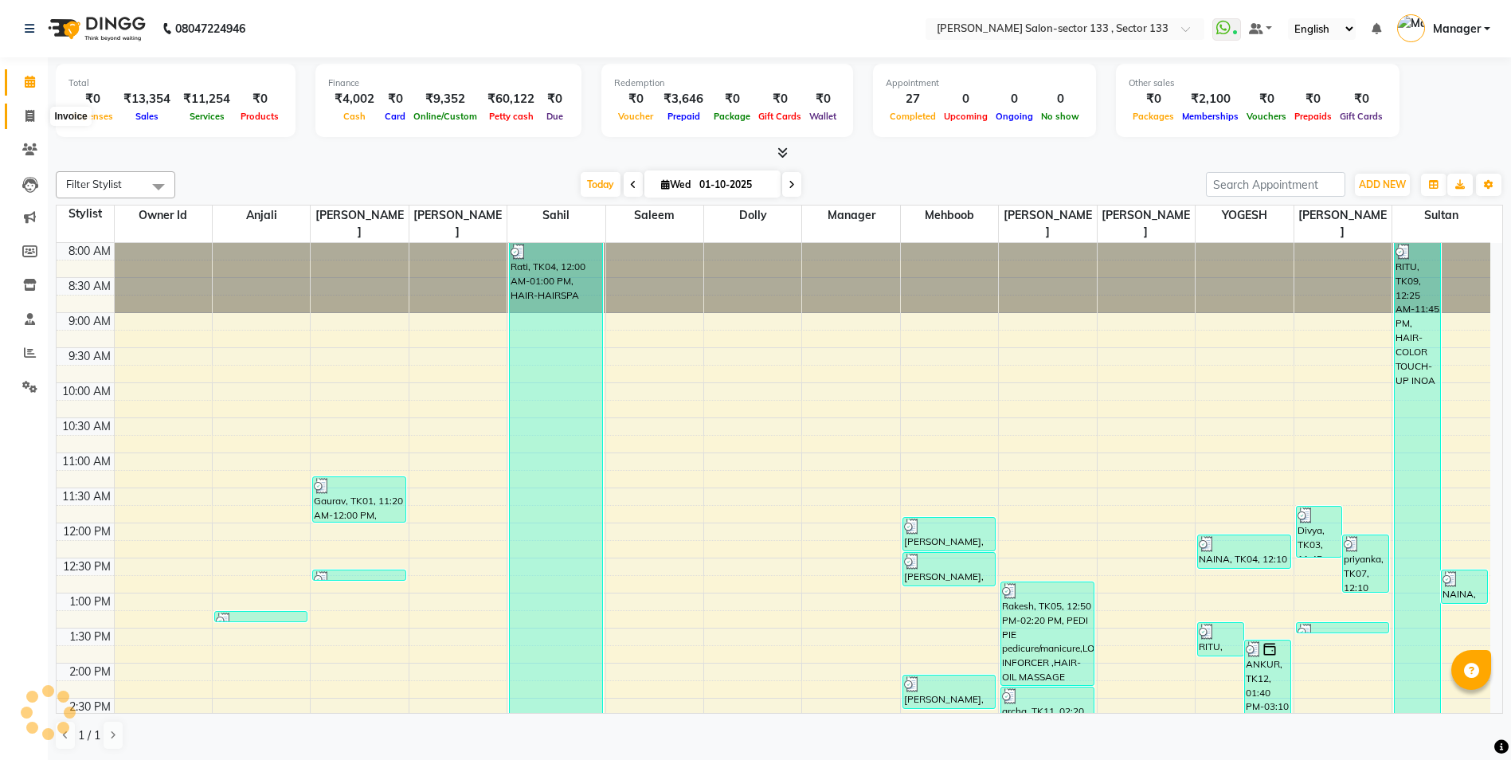
click at [29, 120] on icon at bounding box center [29, 116] width 9 height 12
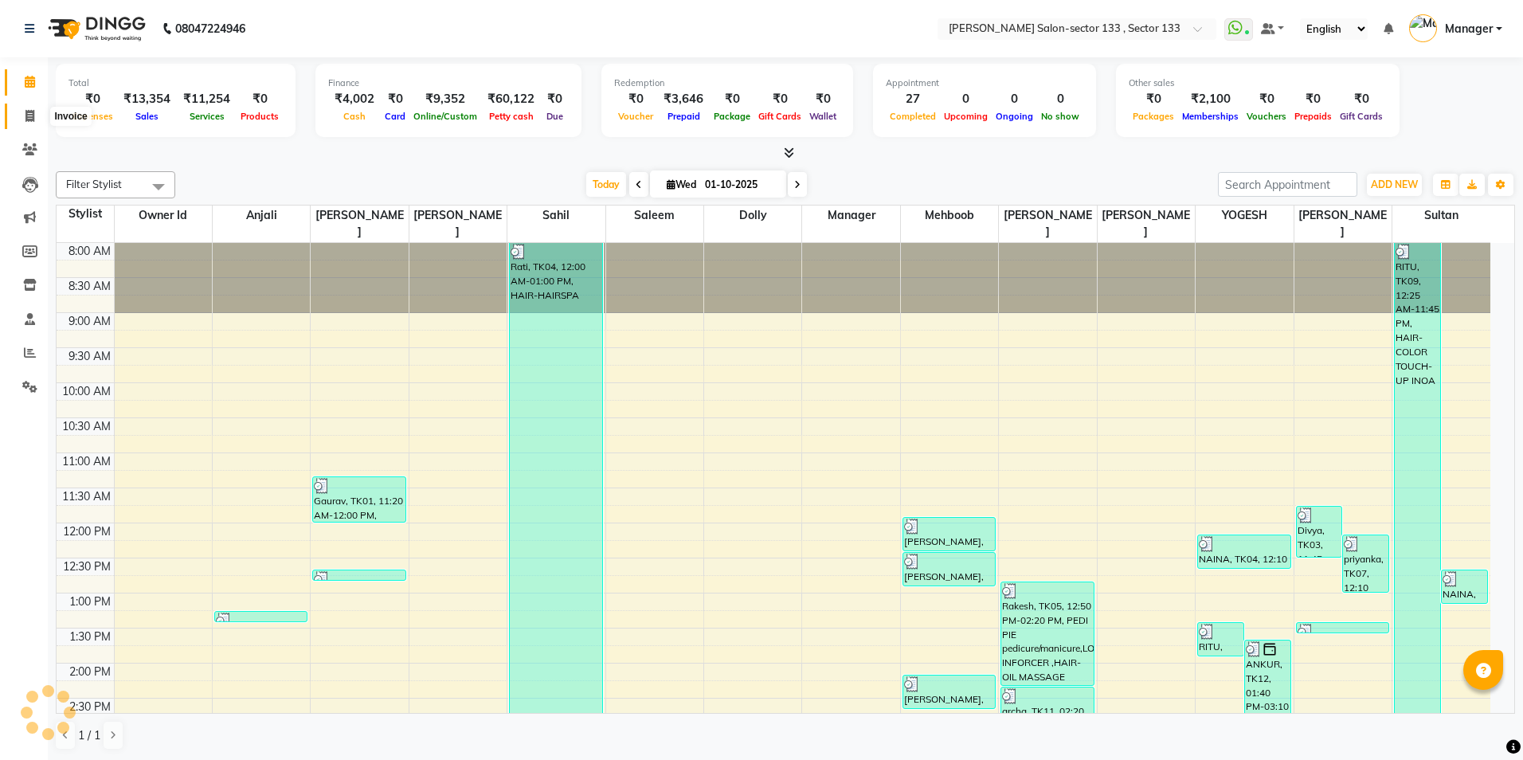
select select "service"
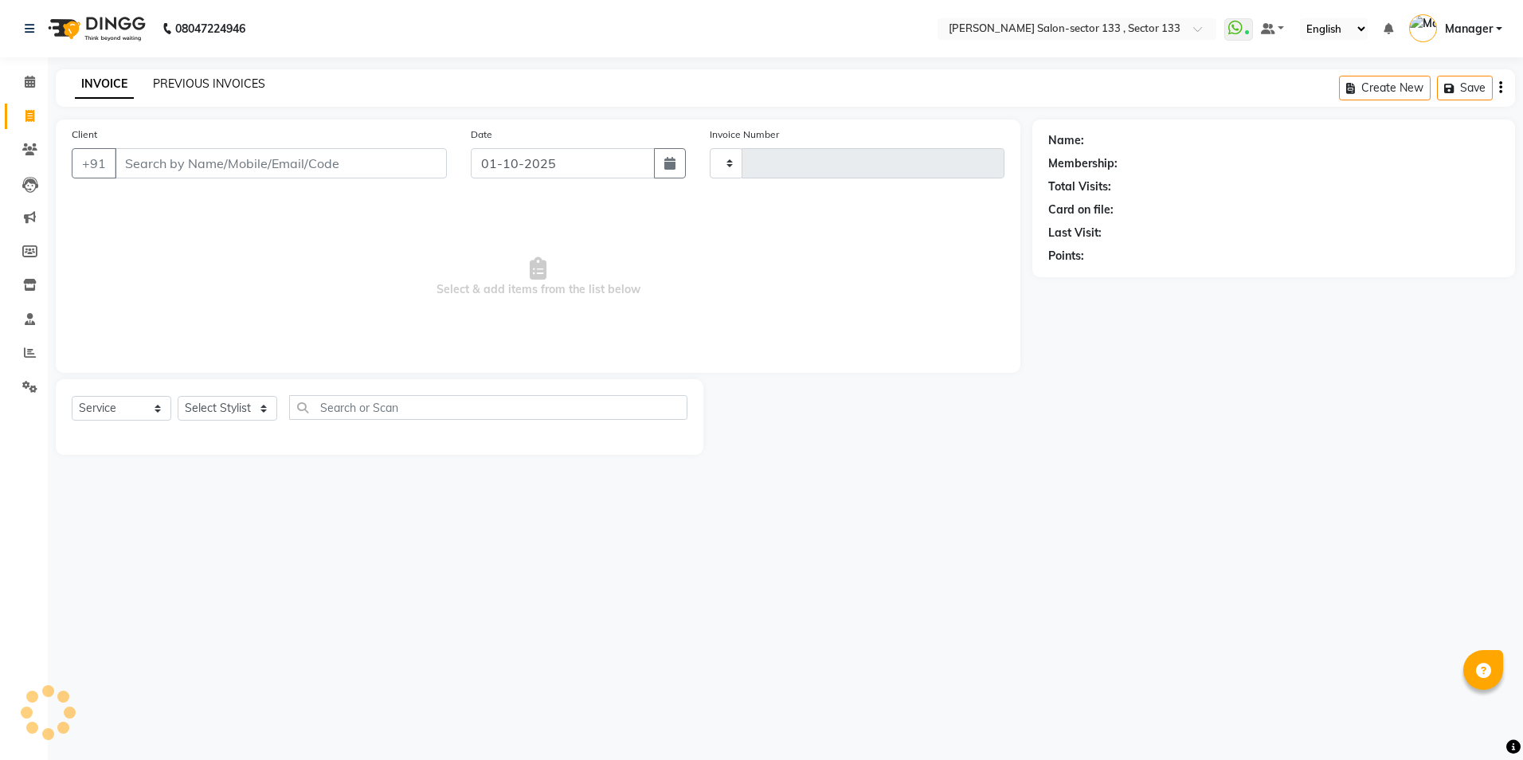
click at [166, 76] on link "PREVIOUS INVOICES" at bounding box center [209, 83] width 112 height 14
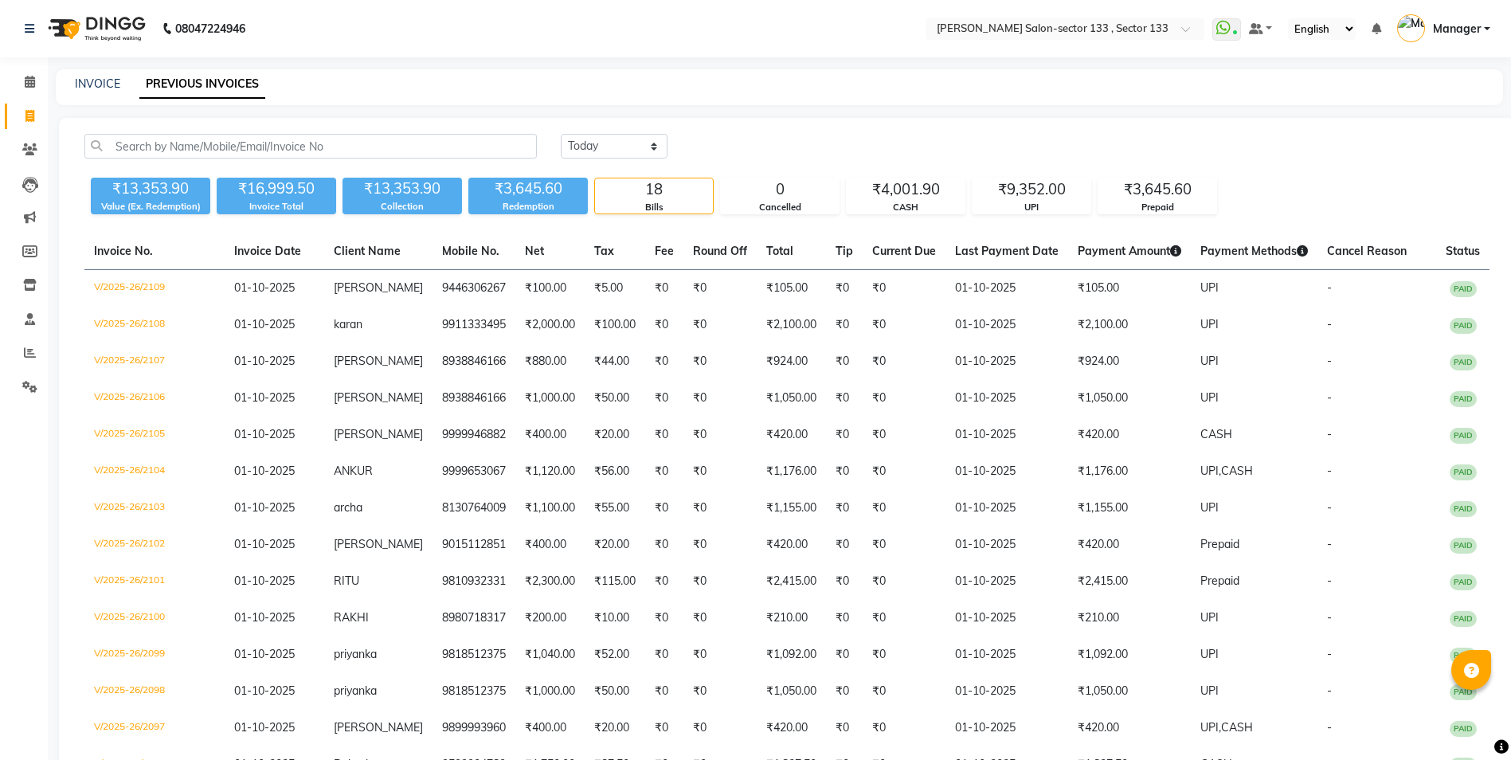
click at [23, 121] on span at bounding box center [30, 117] width 28 height 18
select select "service"
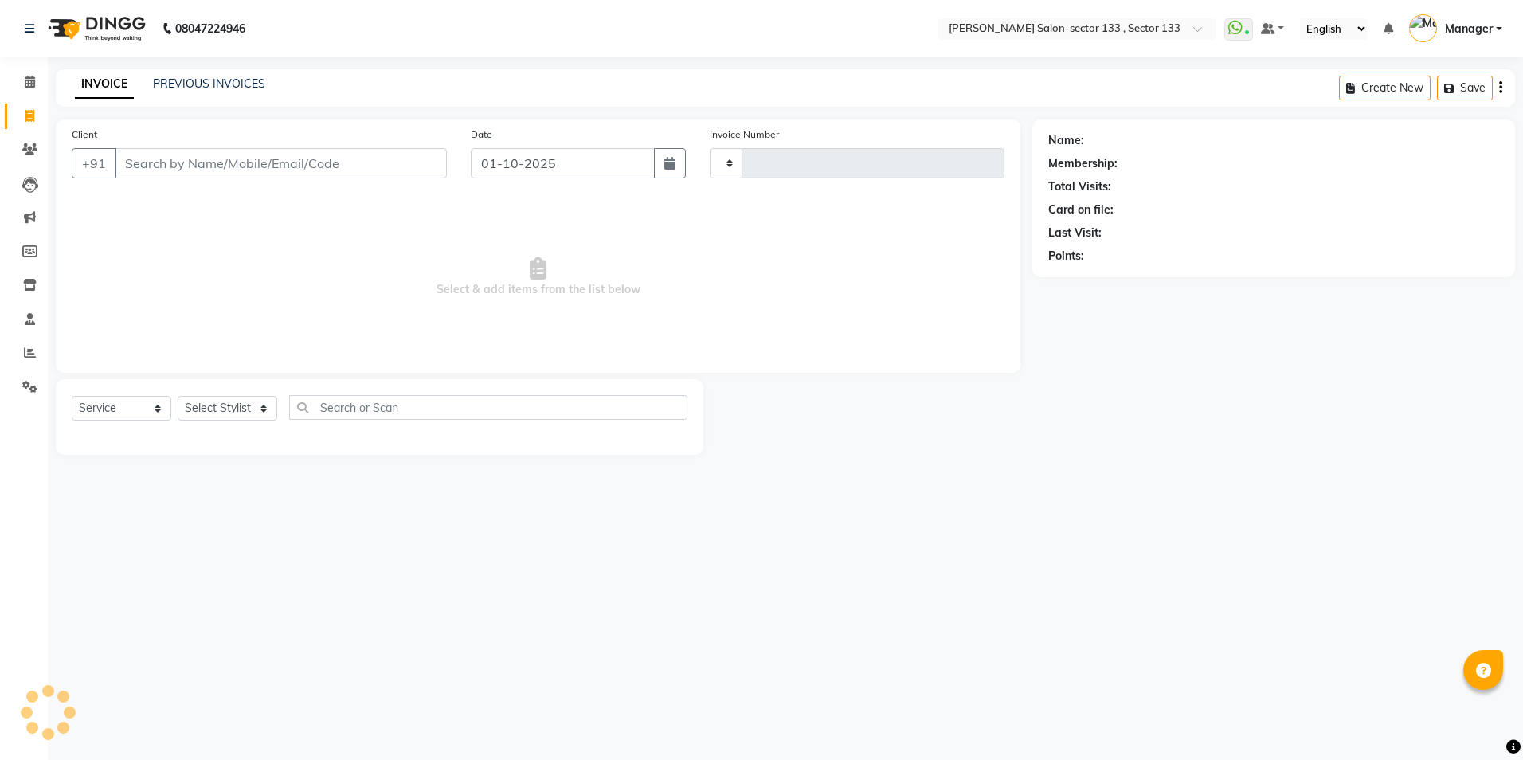
type input "2110"
select select "8302"
